Goal: Transaction & Acquisition: Obtain resource

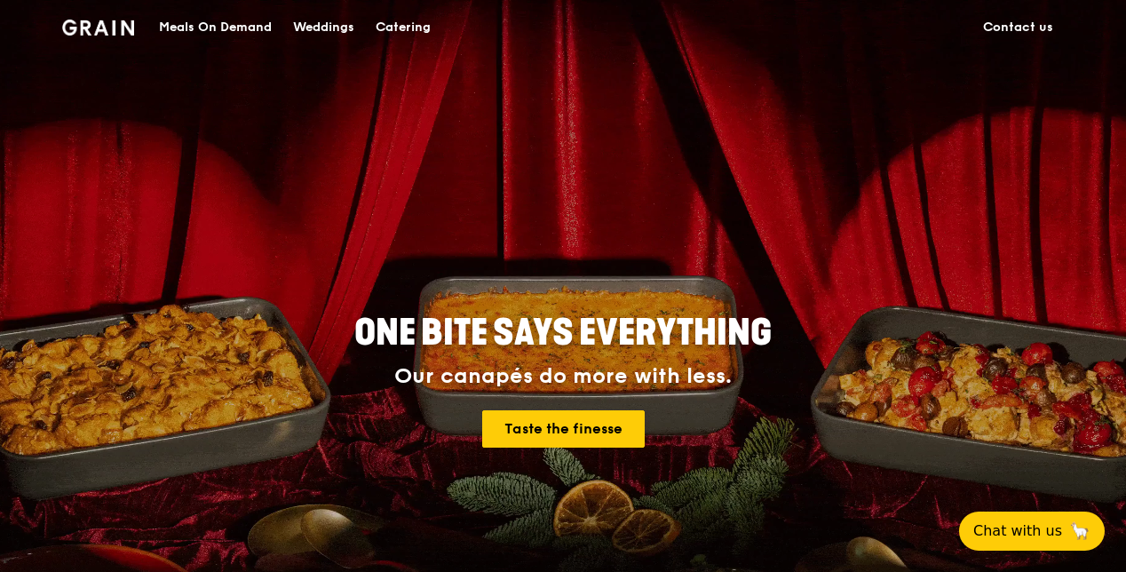
click at [405, 27] on div "Catering" at bounding box center [403, 27] width 55 height 53
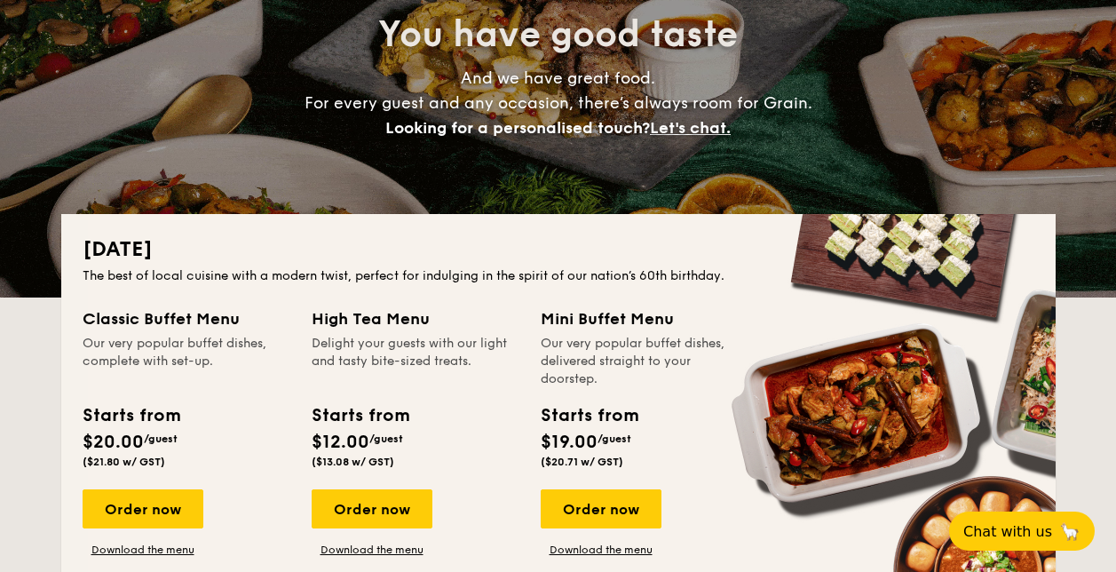
scroll to position [178, 0]
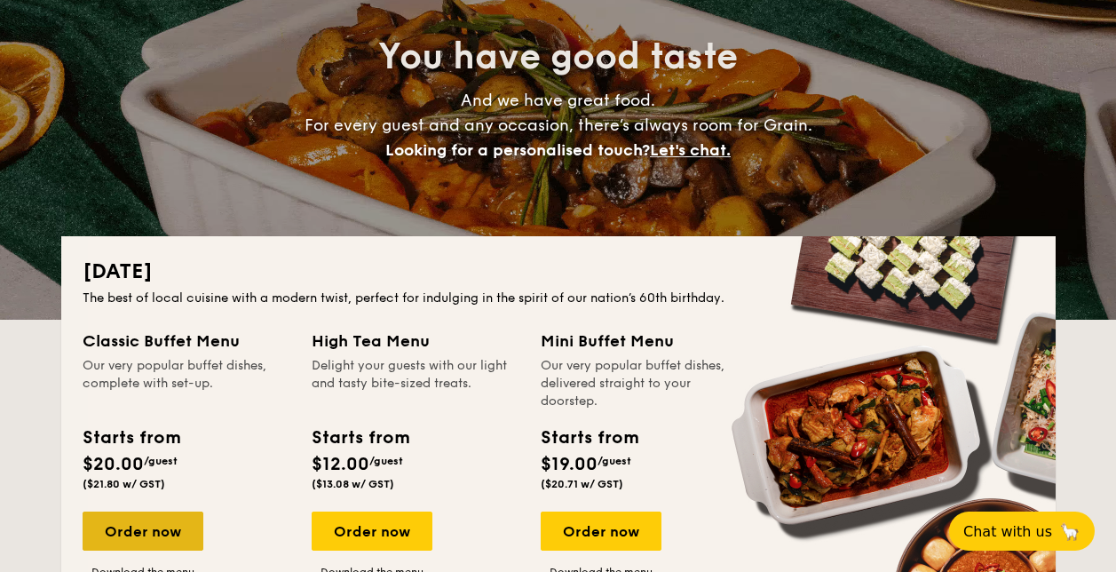
click at [156, 526] on div "Order now" at bounding box center [143, 531] width 121 height 39
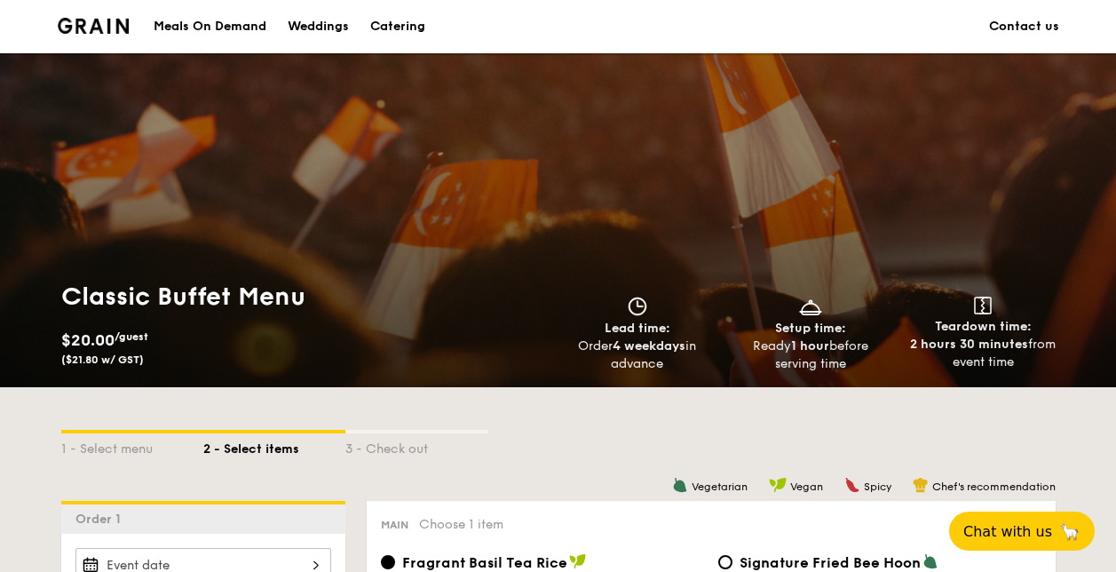
click at [412, 29] on div "Catering" at bounding box center [397, 26] width 55 height 53
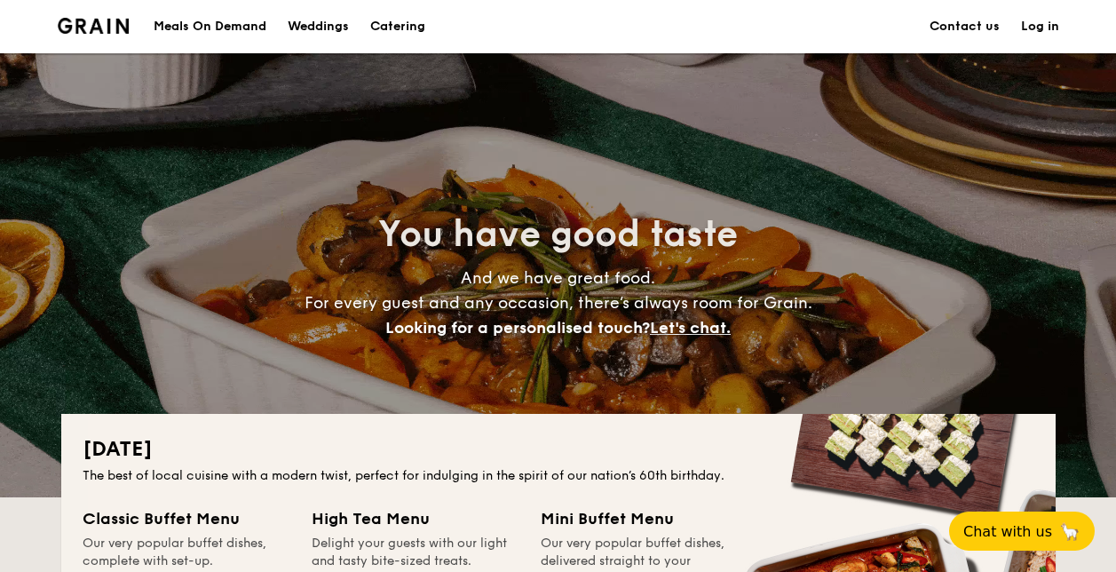
click at [380, 23] on h1 "Catering" at bounding box center [397, 26] width 55 height 53
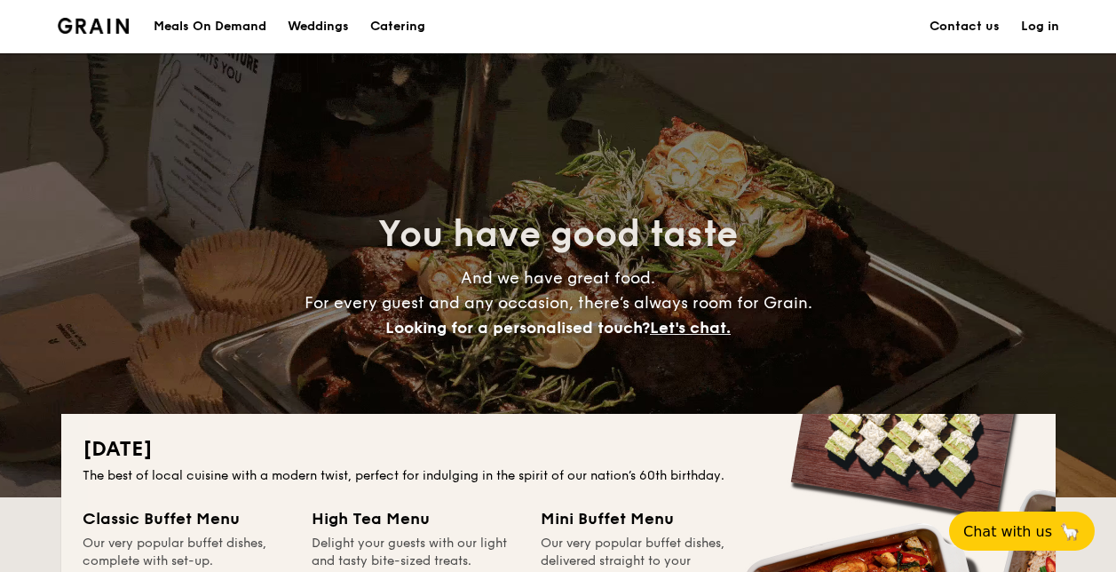
click at [389, 13] on h1 "Catering" at bounding box center [397, 26] width 55 height 53
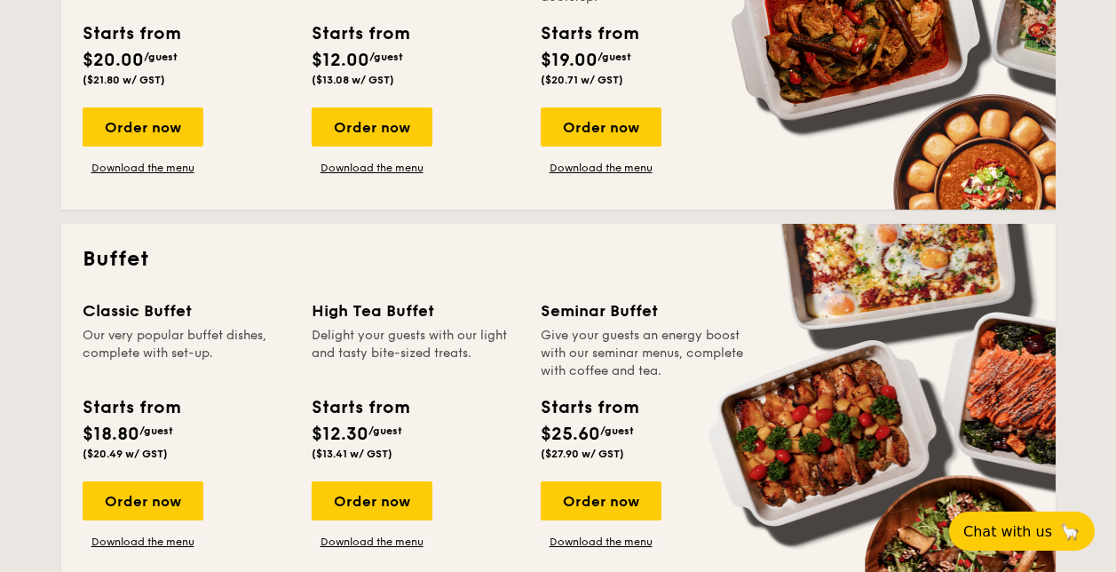
scroll to position [711, 0]
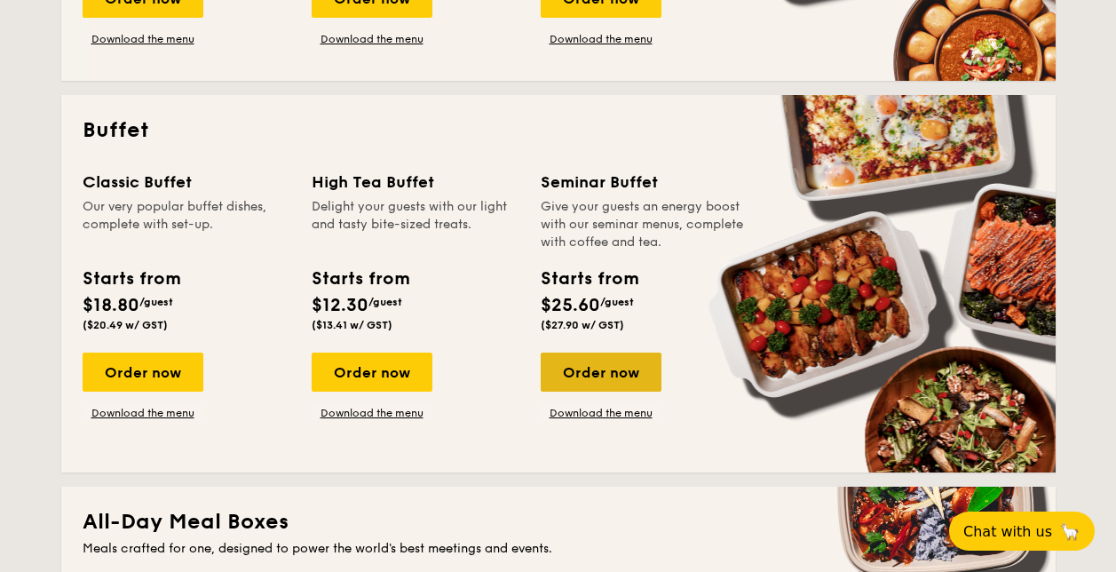
click at [617, 364] on div "Order now" at bounding box center [601, 372] width 121 height 39
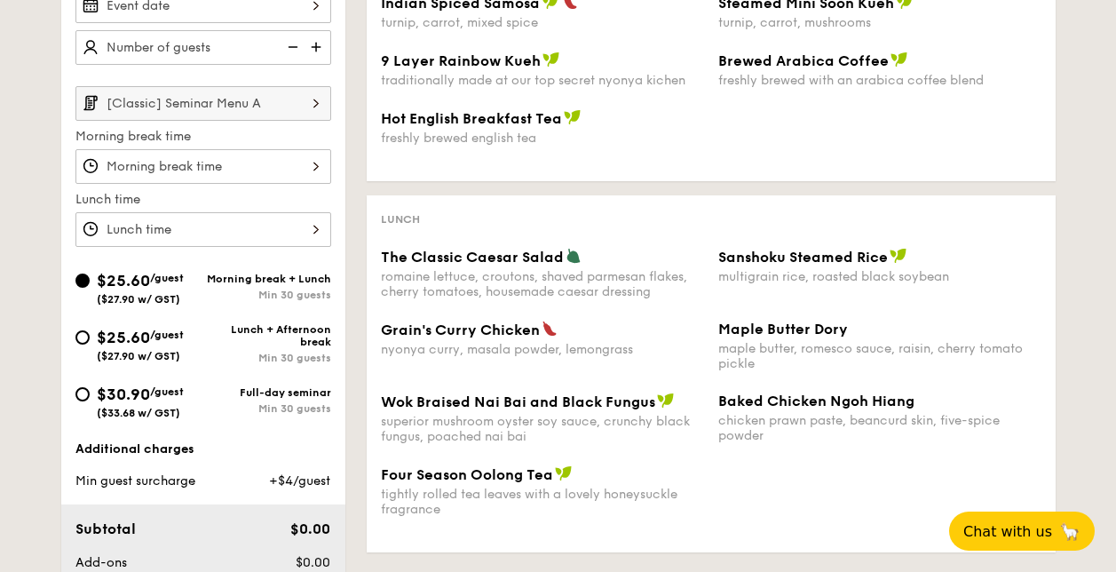
scroll to position [490, 0]
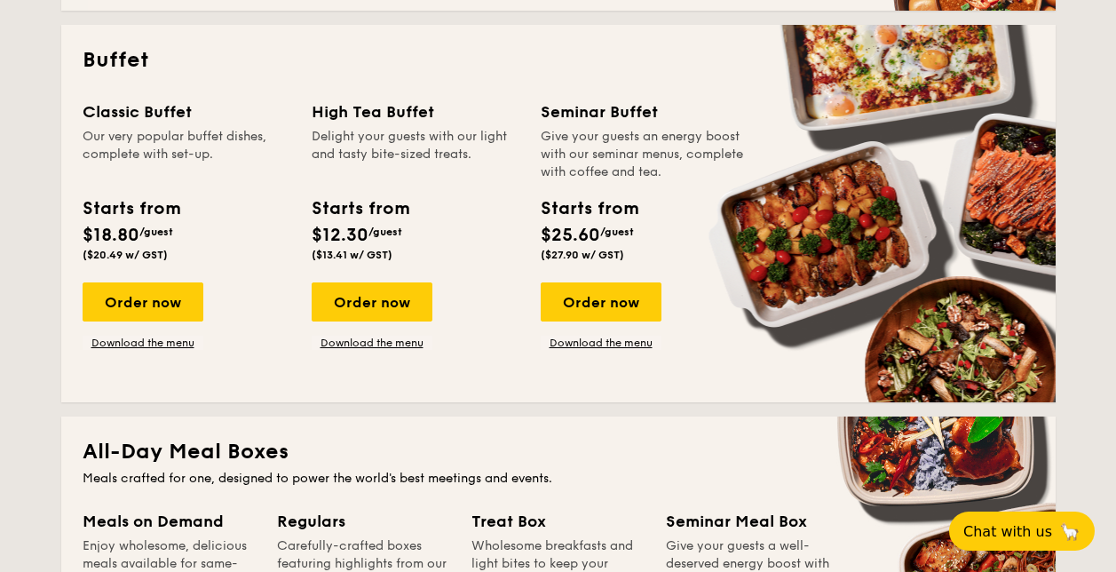
scroll to position [811, 0]
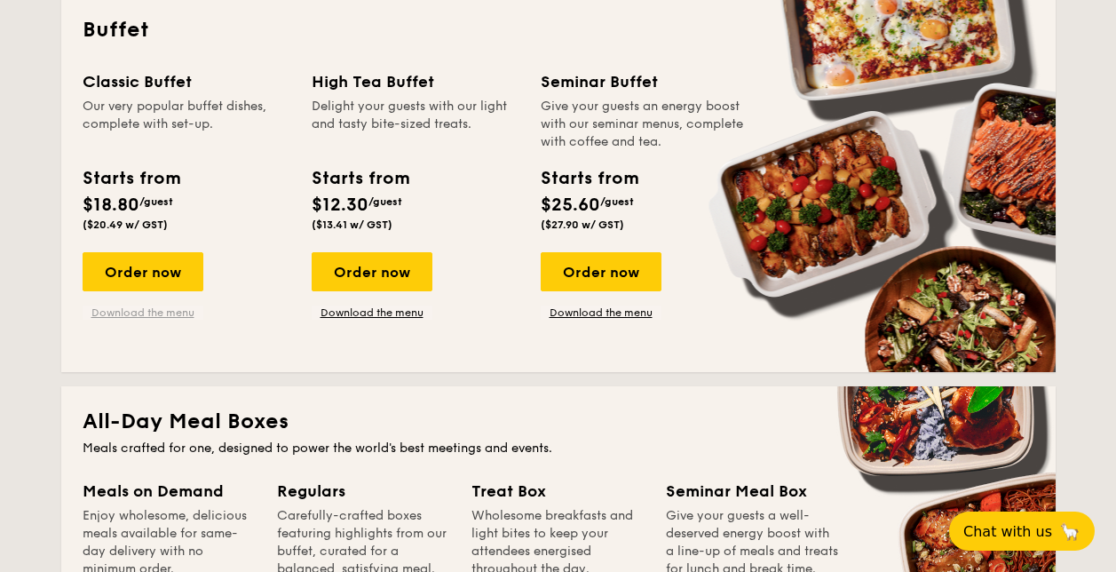
click at [131, 311] on link "Download the menu" at bounding box center [143, 313] width 121 height 14
